Goal: Communication & Community: Answer question/provide support

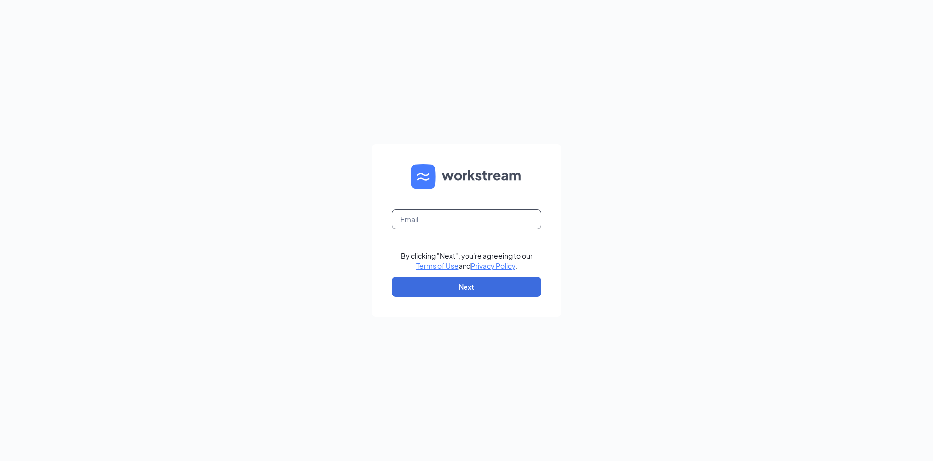
click at [532, 211] on input "text" at bounding box center [467, 219] width 150 height 20
type input "amorales@sfachc.org"
click at [501, 295] on button "Next" at bounding box center [467, 287] width 150 height 20
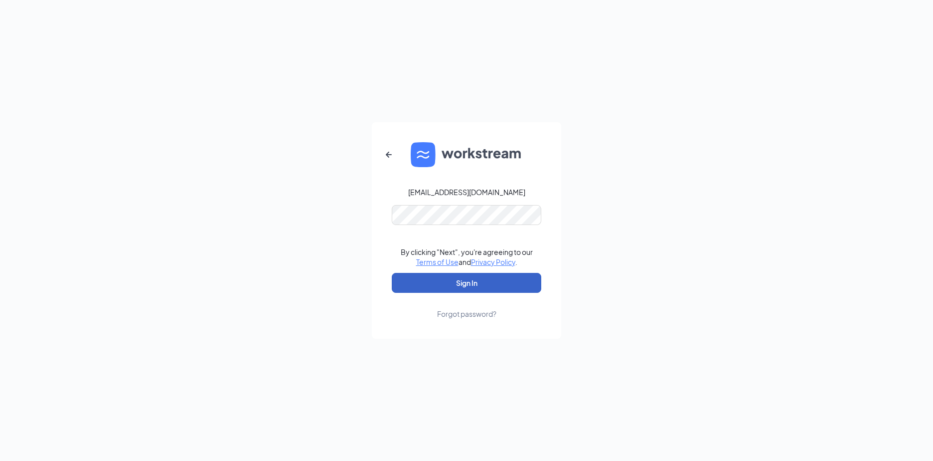
click at [479, 276] on button "Sign In" at bounding box center [467, 283] width 150 height 20
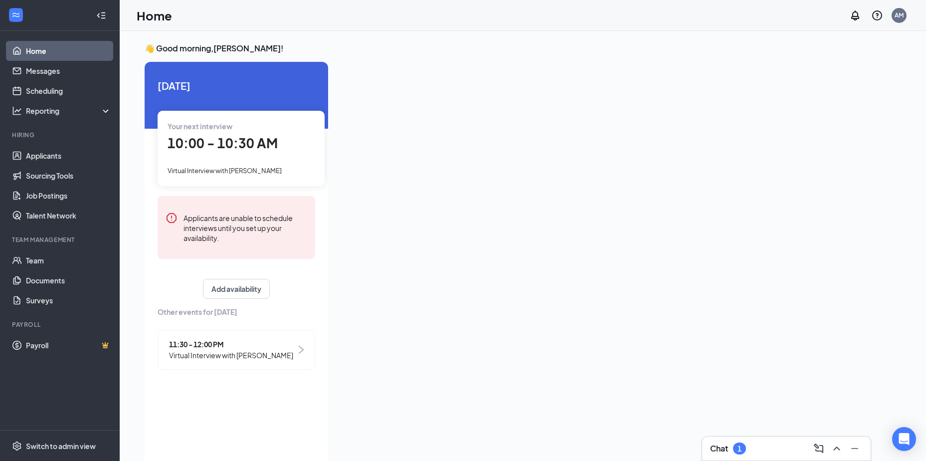
click at [754, 442] on div "Chat 1" at bounding box center [786, 448] width 153 height 16
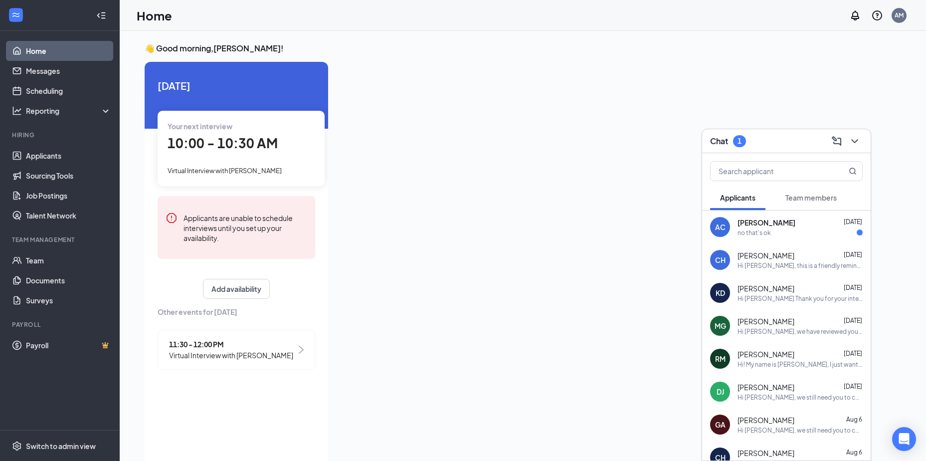
click at [794, 218] on div "[PERSON_NAME] [DATE]" at bounding box center [799, 222] width 125 height 10
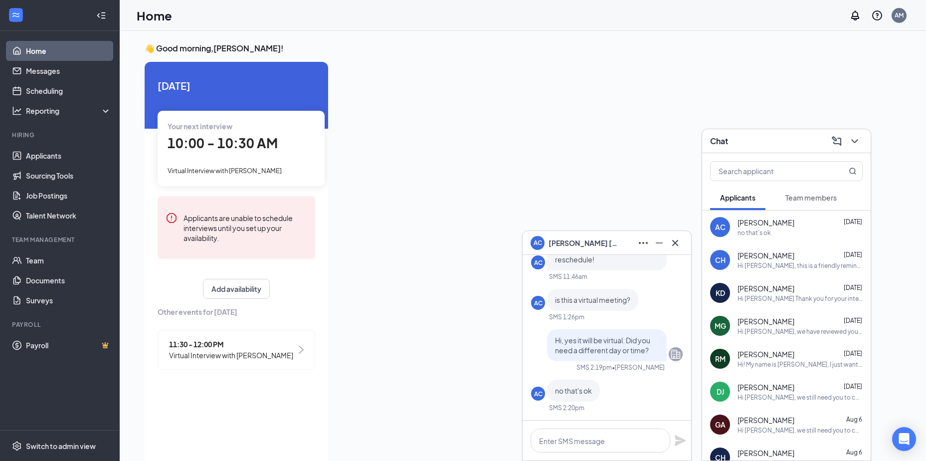
click at [441, 182] on div at bounding box center [615, 260] width 558 height 397
click at [812, 69] on div at bounding box center [615, 260] width 558 height 397
click at [914, 377] on div "👋 Good morning, [PERSON_NAME] ! [DATE] Your next interview 10:00 - 10:30 AM Vir…" at bounding box center [523, 256] width 806 height 451
click at [801, 141] on div "Chat" at bounding box center [786, 140] width 153 height 15
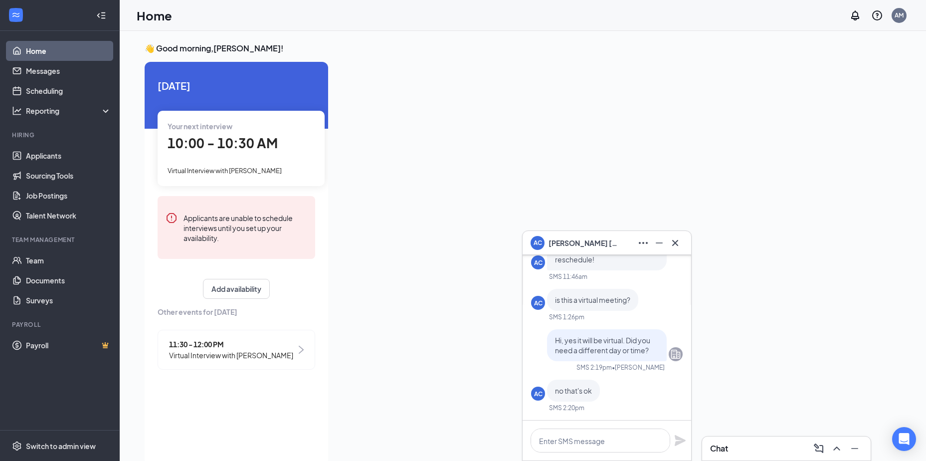
click at [356, 98] on div at bounding box center [615, 260] width 558 height 397
click at [557, 249] on div "AC [PERSON_NAME]" at bounding box center [574, 243] width 88 height 14
